Goal: Find contact information: Obtain details needed to contact an individual or organization

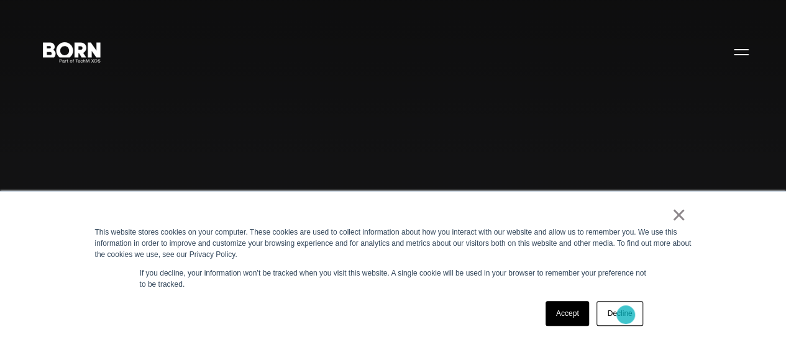
click at [624, 312] on link "Decline" at bounding box center [619, 313] width 46 height 25
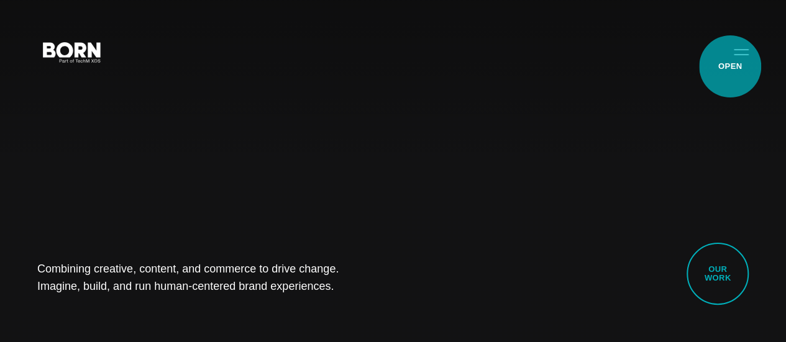
click at [728, 65] on button "Primary Menu" at bounding box center [741, 52] width 30 height 26
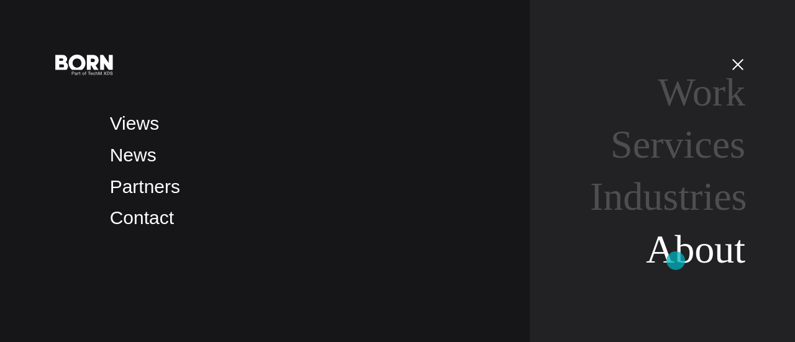
click at [676, 261] on link "About" at bounding box center [695, 249] width 99 height 44
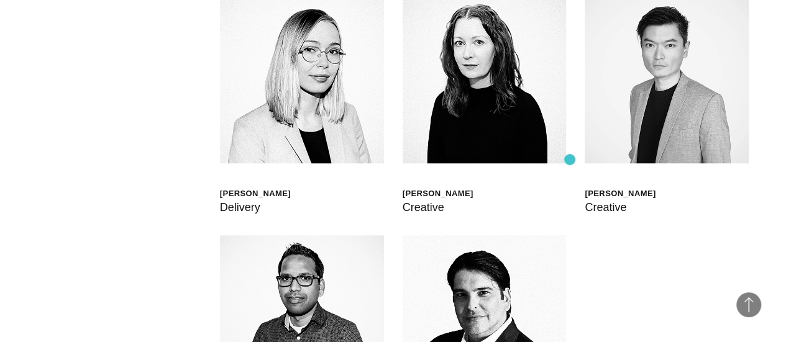
scroll to position [2796, 0]
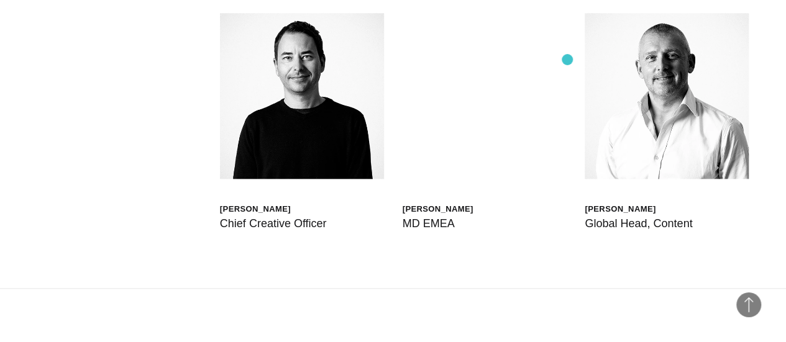
scroll to position [2920, 0]
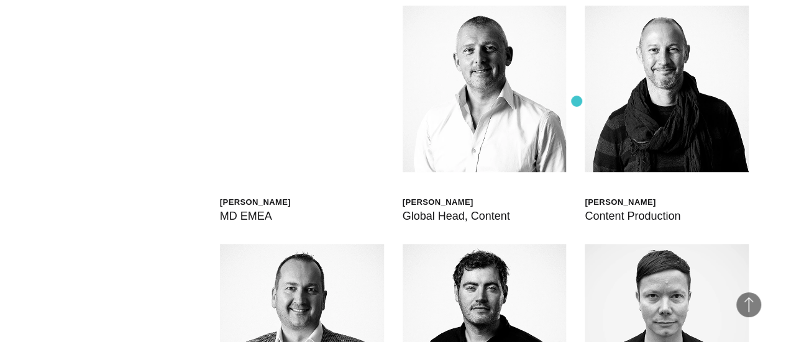
scroll to position [2796, 0]
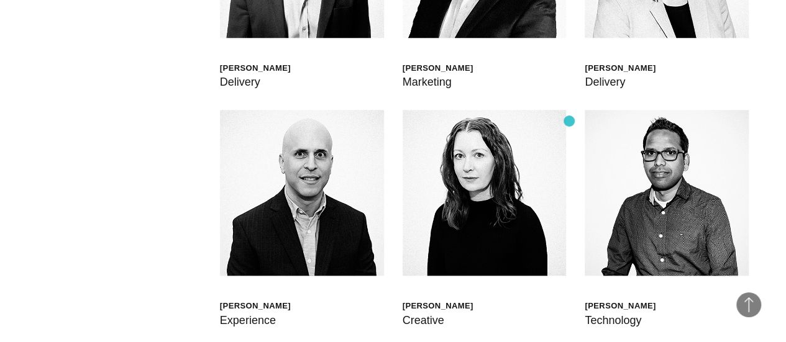
scroll to position [2920, 0]
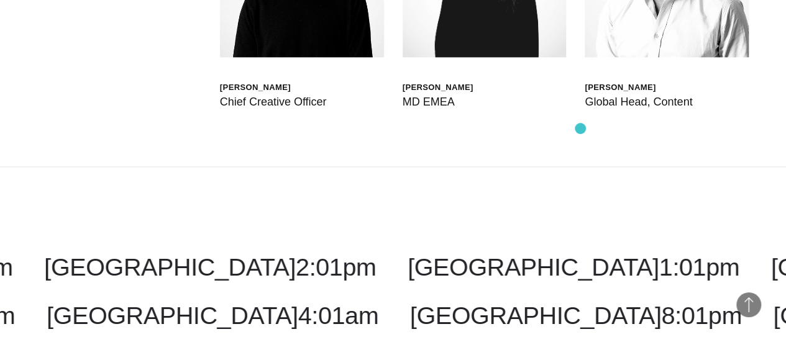
scroll to position [3168, 0]
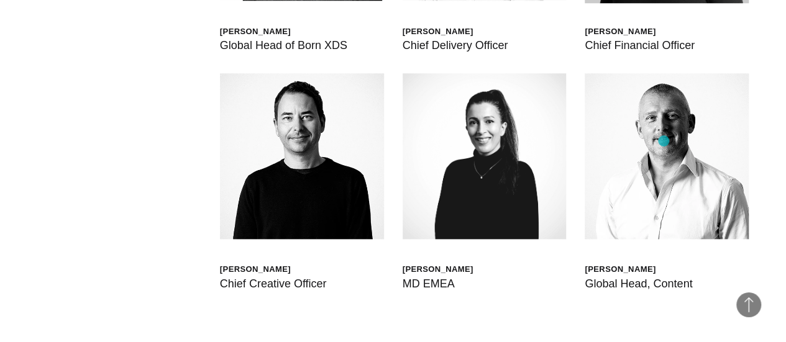
scroll to position [2982, 0]
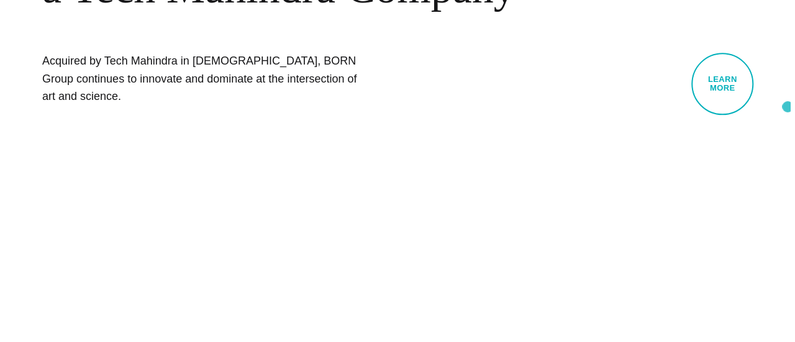
scroll to position [0, 0]
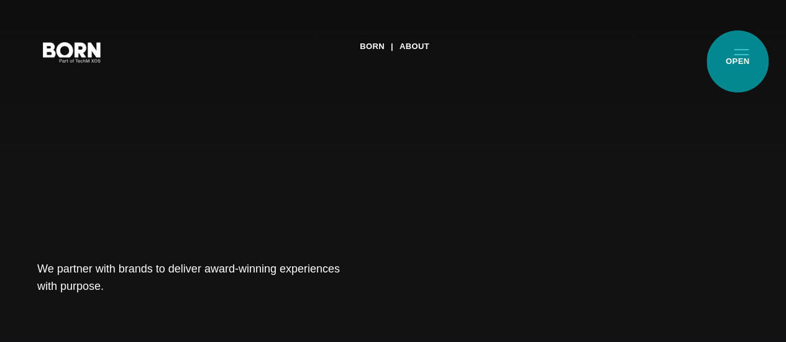
click at [737, 62] on button "Primary Menu" at bounding box center [741, 52] width 30 height 26
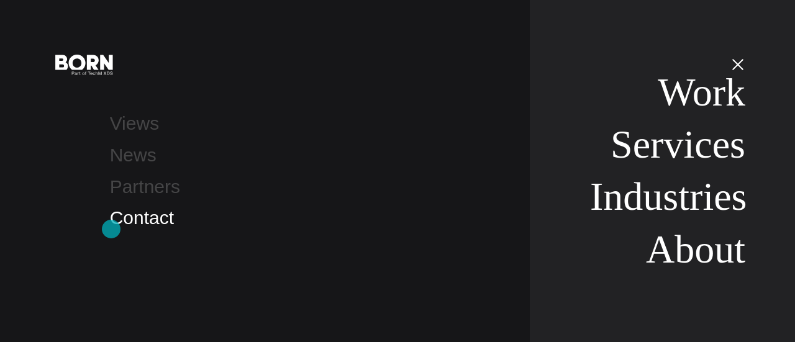
click at [111, 228] on link "Contact" at bounding box center [142, 217] width 64 height 21
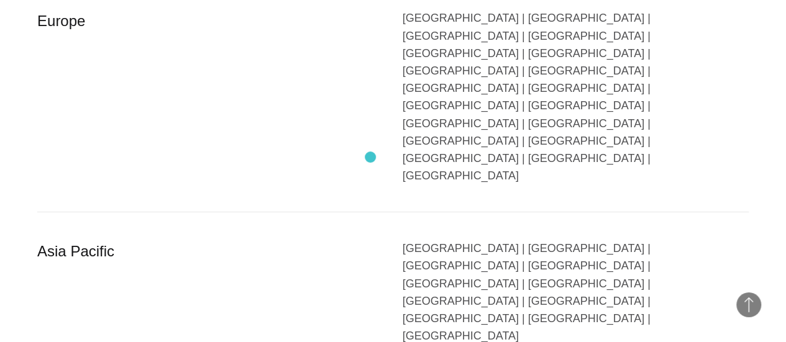
scroll to position [2174, 0]
